Goal: Information Seeking & Learning: Find specific fact

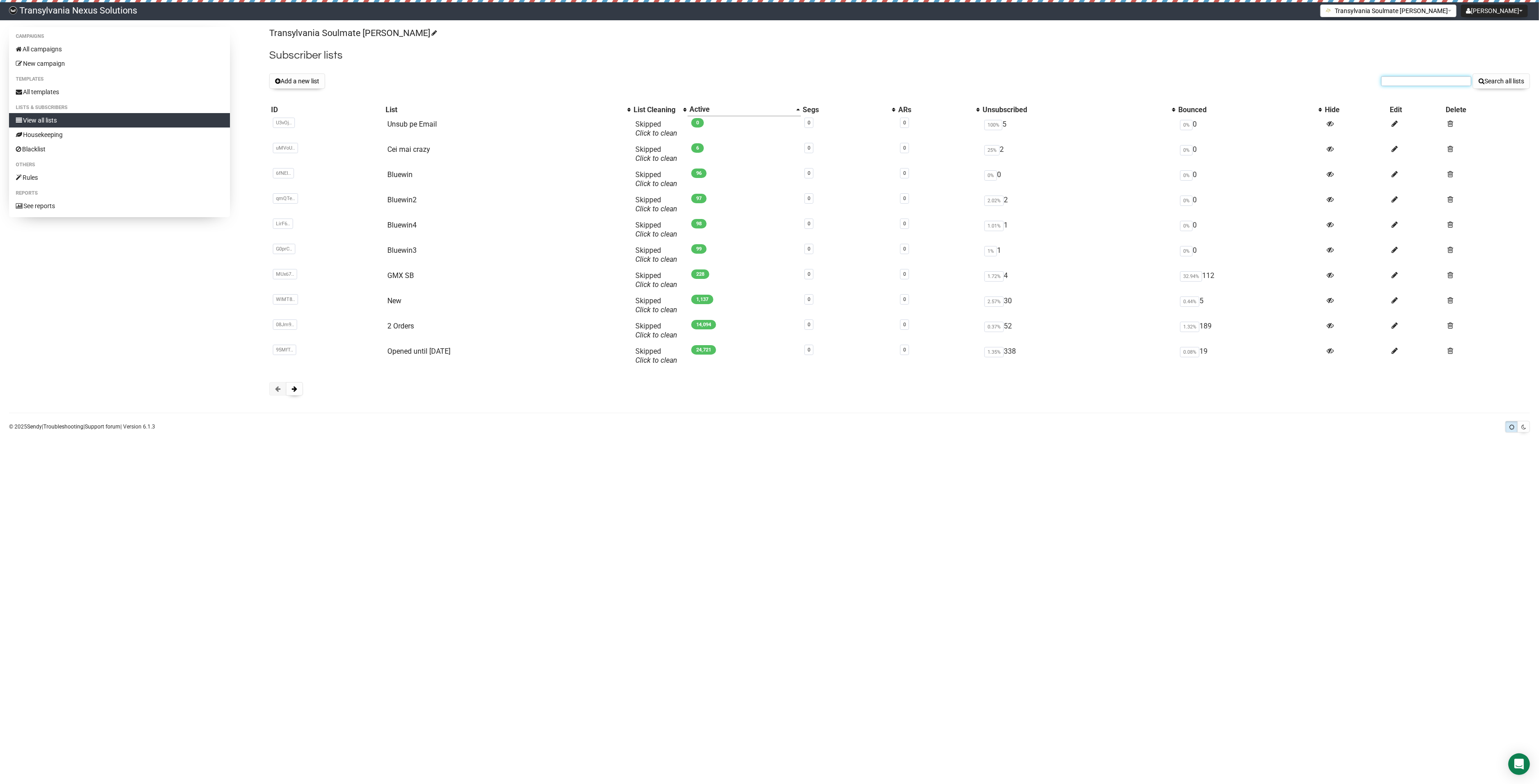
click at [1409, 85] on input "text" at bounding box center [1426, 81] width 90 height 10
paste input "[PERSON_NAME][EMAIL_ADDRESS][DOMAIN_NAME]"
click at [1387, 79] on input "gruber.katrin@hotmail.com" at bounding box center [1426, 81] width 90 height 10
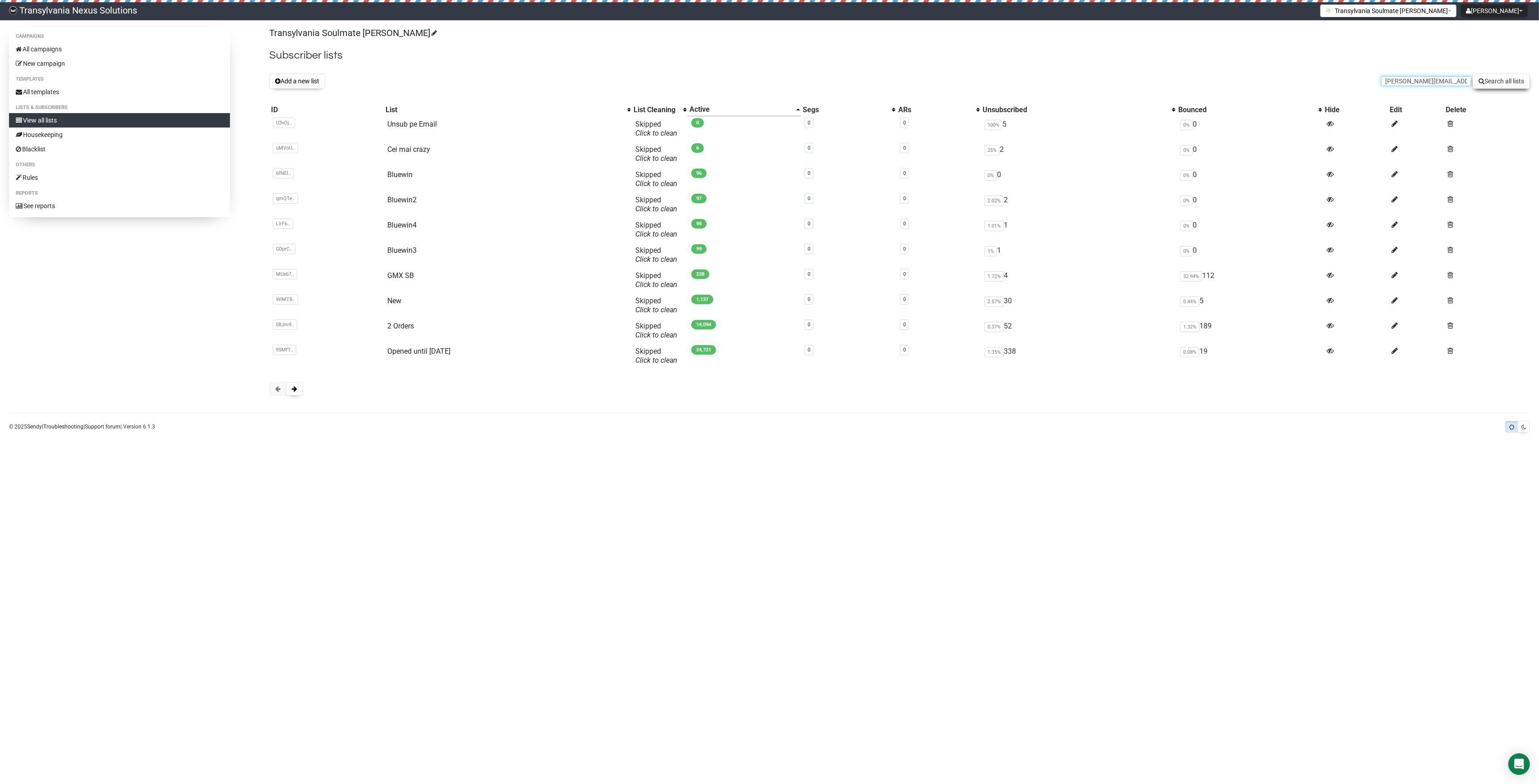
type input "gruber.katrin@hotmail.com"
click at [1485, 85] on button "Search all lists" at bounding box center [1501, 81] width 57 height 16
click at [298, 396] on button at bounding box center [295, 389] width 17 height 14
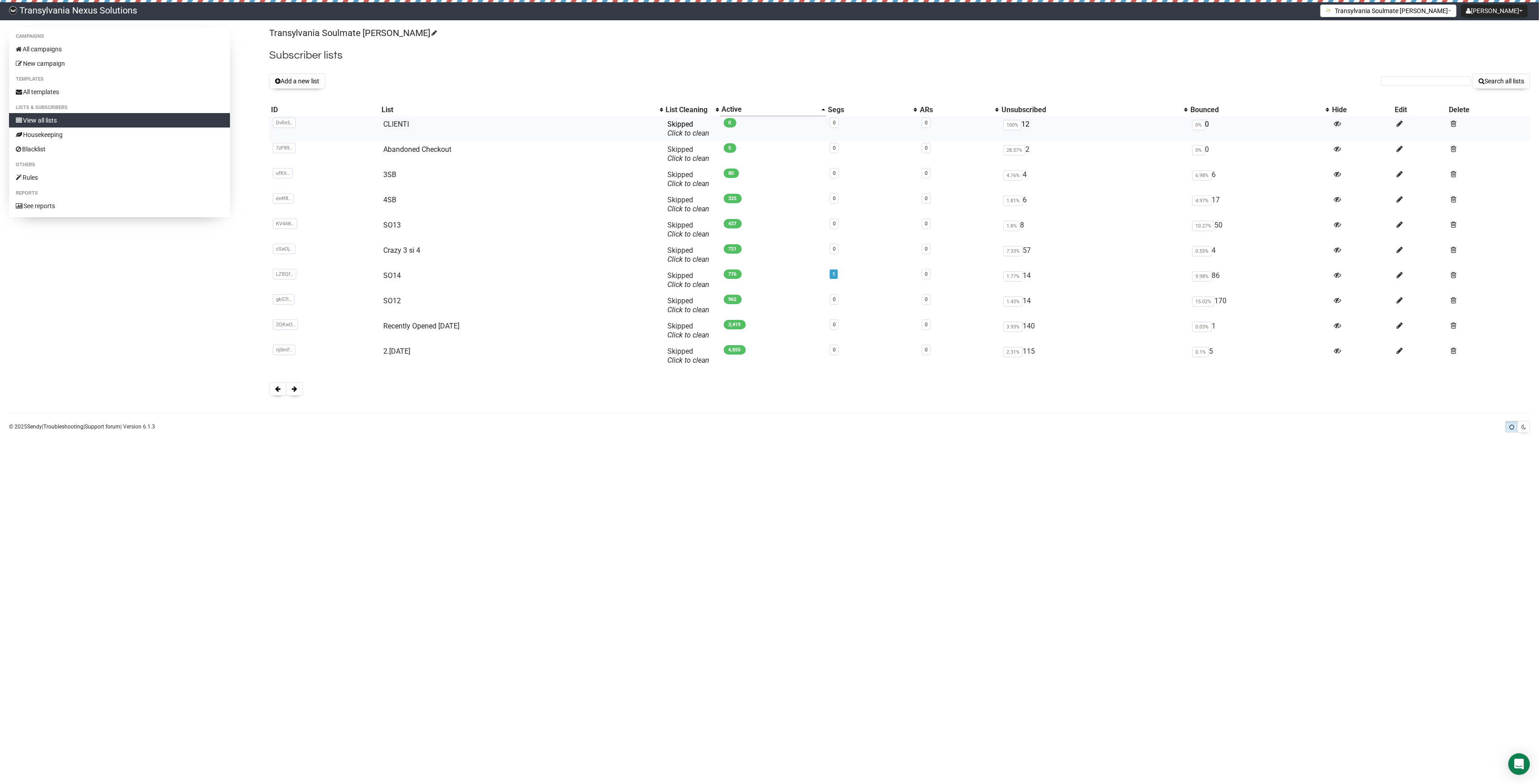
click at [399, 116] on td "CLIENTI" at bounding box center [522, 129] width 284 height 25
click at [396, 121] on link "CLIENTI" at bounding box center [396, 124] width 26 height 8
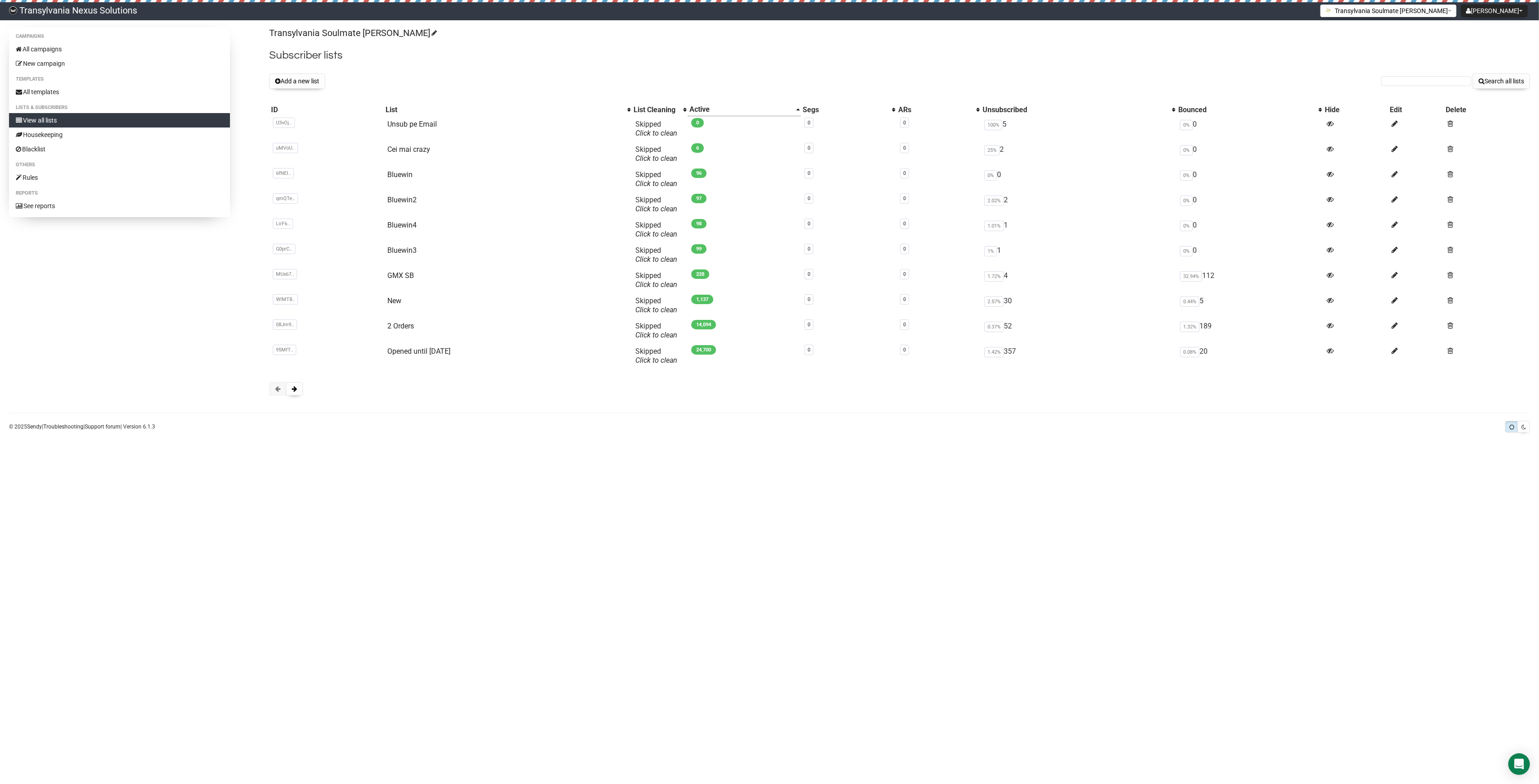
click at [1445, 88] on form "Search all lists" at bounding box center [1455, 81] width 149 height 16
click at [1413, 79] on input "text" at bounding box center [1426, 81] width 90 height 10
paste input "gruber.katrin@hotmail.com"
type input "gruber.katrin@hotmail.com"
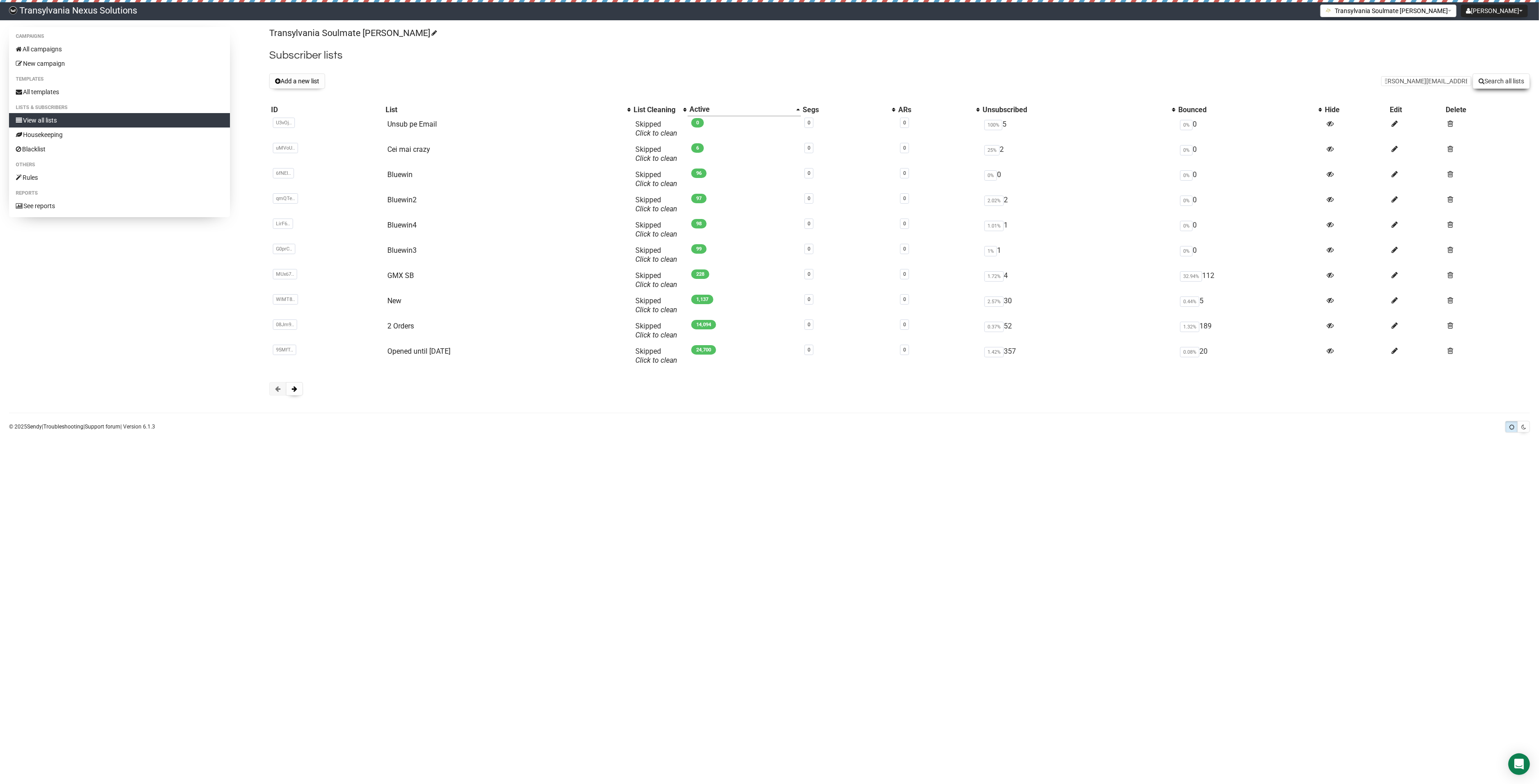
click at [1497, 79] on button "Search all lists" at bounding box center [1501, 81] width 57 height 16
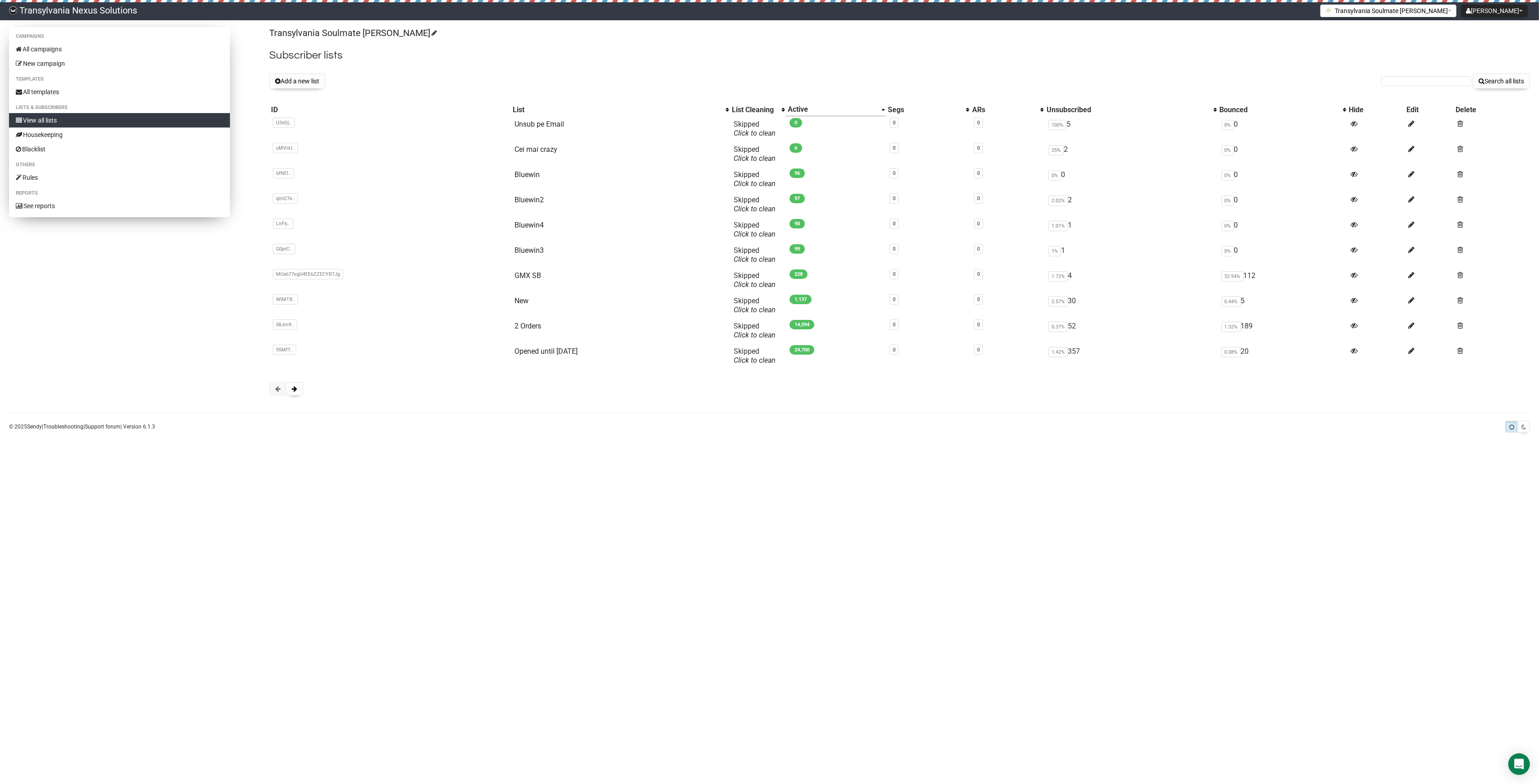
click at [83, 118] on link "View all lists" at bounding box center [119, 120] width 221 height 14
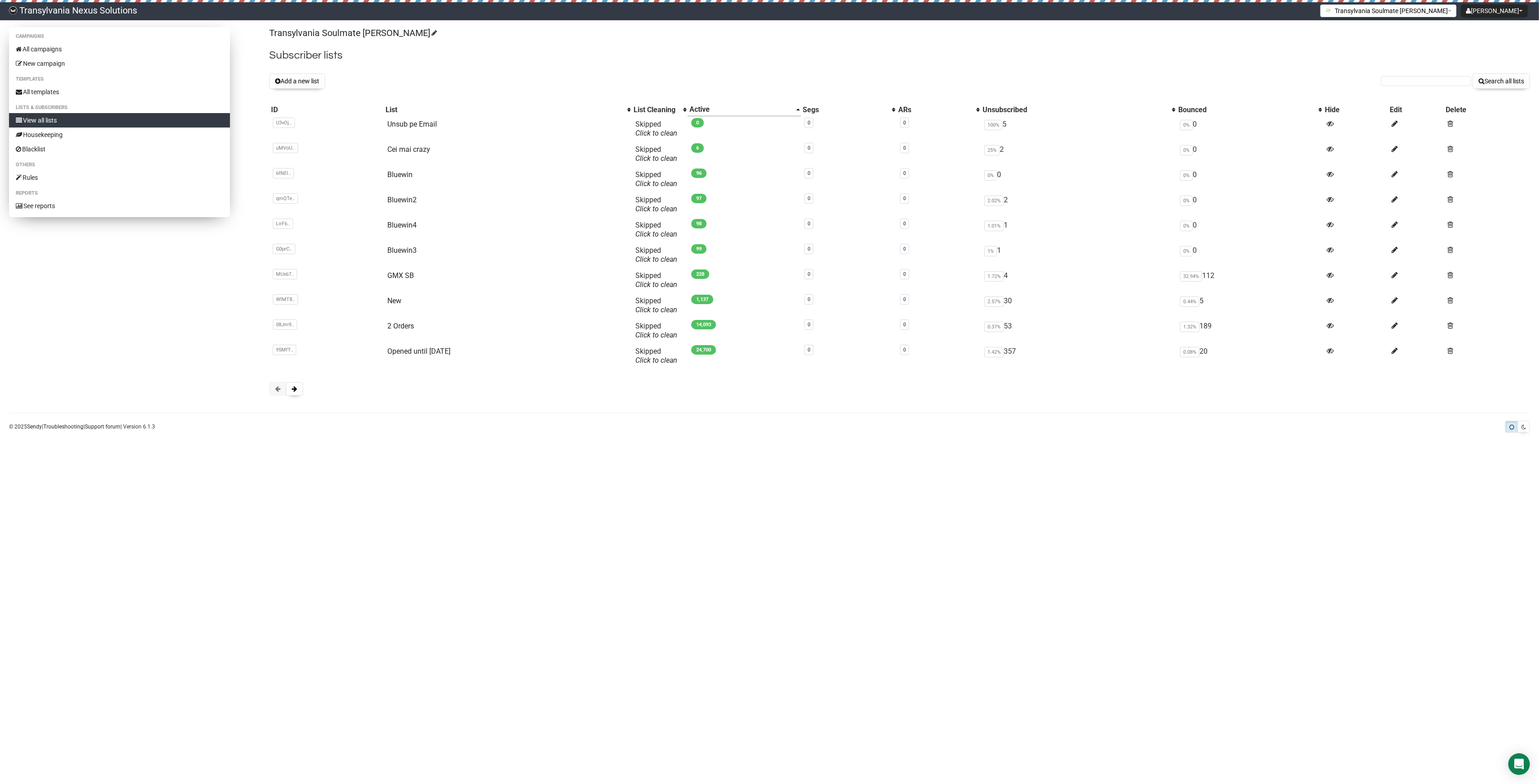
click at [84, 119] on link "View all lists" at bounding box center [119, 120] width 221 height 14
click at [1412, 87] on form "Search all lists" at bounding box center [1455, 81] width 149 height 16
click at [1416, 83] on input "text" at bounding box center [1426, 81] width 90 height 10
paste input "[EMAIL_ADDRESS][DOMAIN_NAME]"
type input "[EMAIL_ADDRESS][DOMAIN_NAME]"
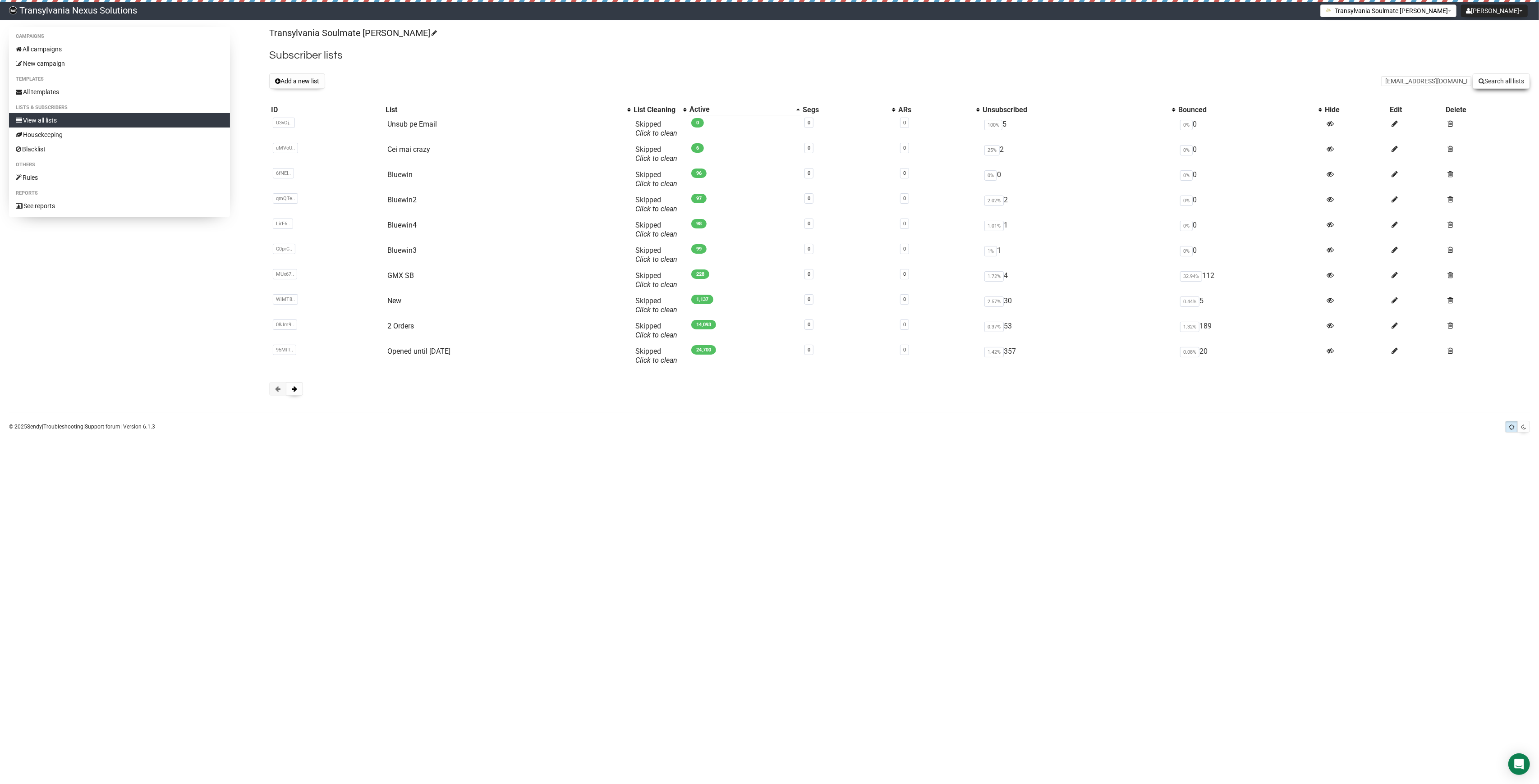
click at [1510, 81] on button "Search all lists" at bounding box center [1501, 81] width 57 height 16
click at [45, 91] on link "All templates" at bounding box center [119, 92] width 221 height 14
